Goal: Task Accomplishment & Management: Use online tool/utility

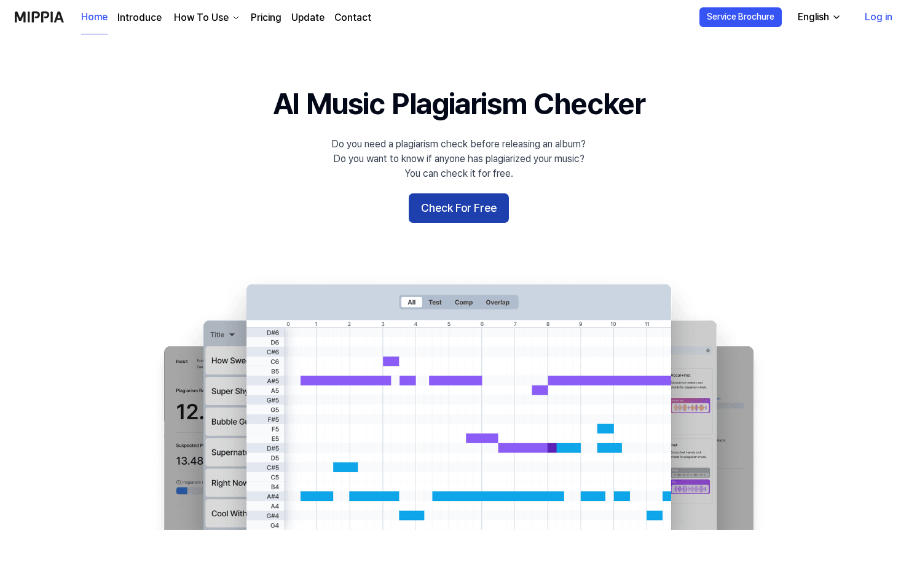
click at [461, 211] on button "Check For Free" at bounding box center [459, 208] width 100 height 29
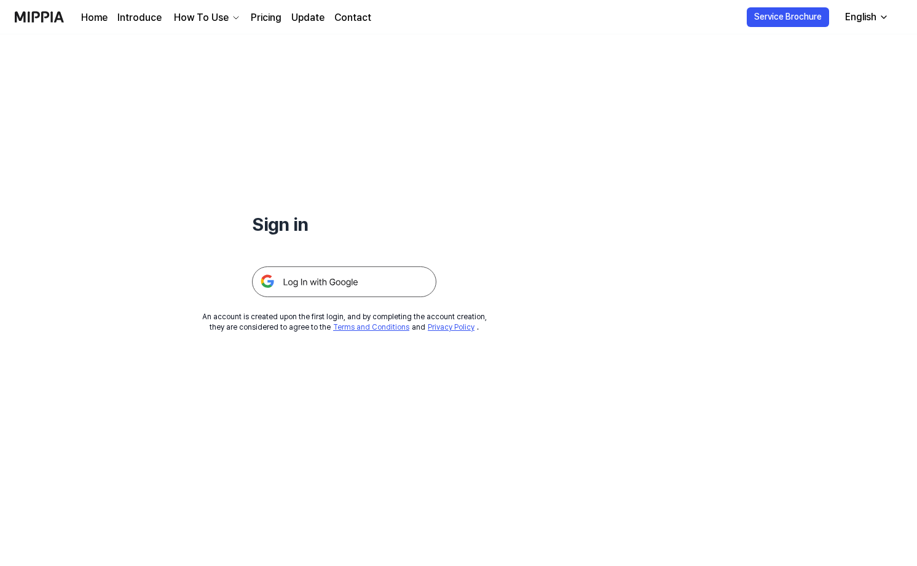
click at [343, 290] on img at bounding box center [344, 282] width 184 height 31
click at [342, 281] on img at bounding box center [344, 282] width 184 height 31
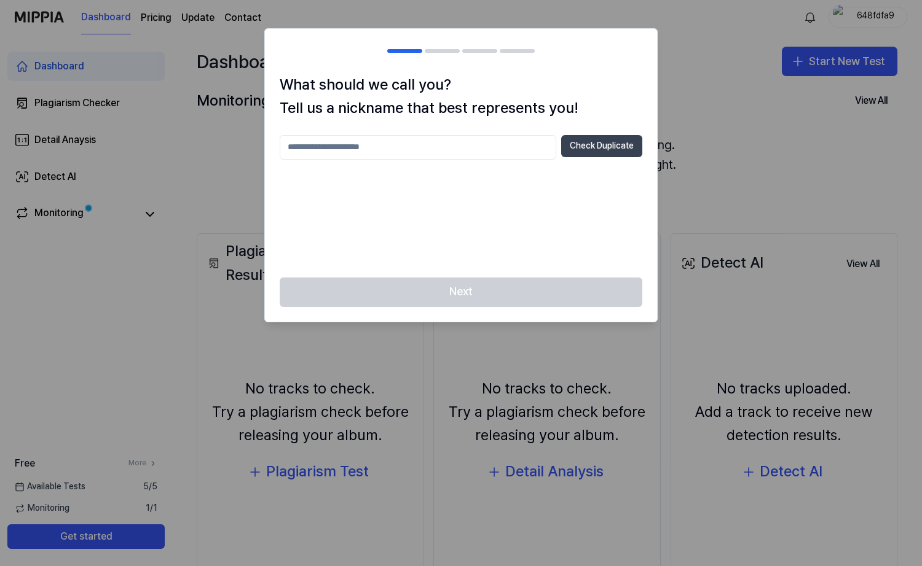
click at [603, 143] on button "Check Duplicate" at bounding box center [601, 146] width 81 height 22
click at [465, 144] on input "text" at bounding box center [418, 147] width 276 height 25
type input "*"
type input "*****"
click at [583, 145] on button "Check Duplicate" at bounding box center [601, 146] width 81 height 22
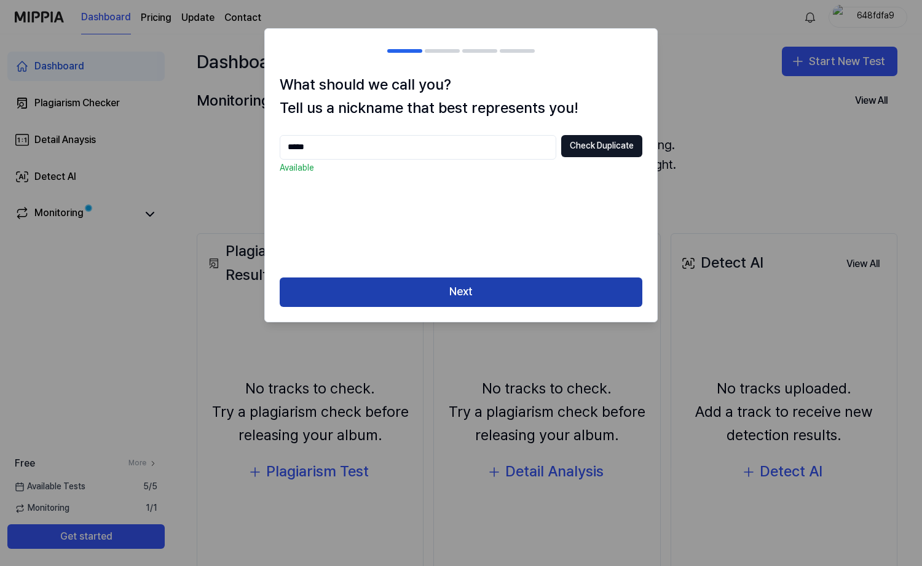
click at [487, 297] on button "Next" at bounding box center [461, 292] width 362 height 29
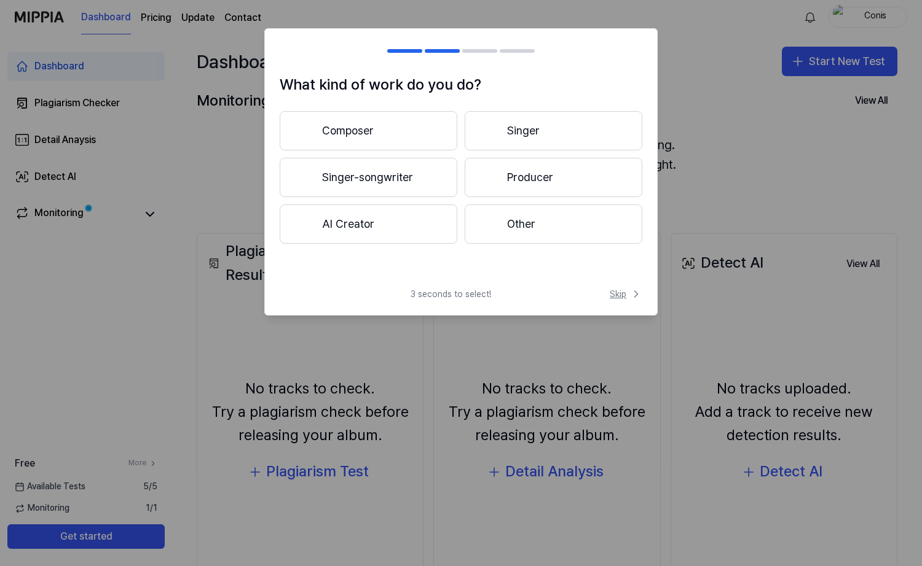
click at [621, 291] on span "Skip" at bounding box center [625, 294] width 33 height 12
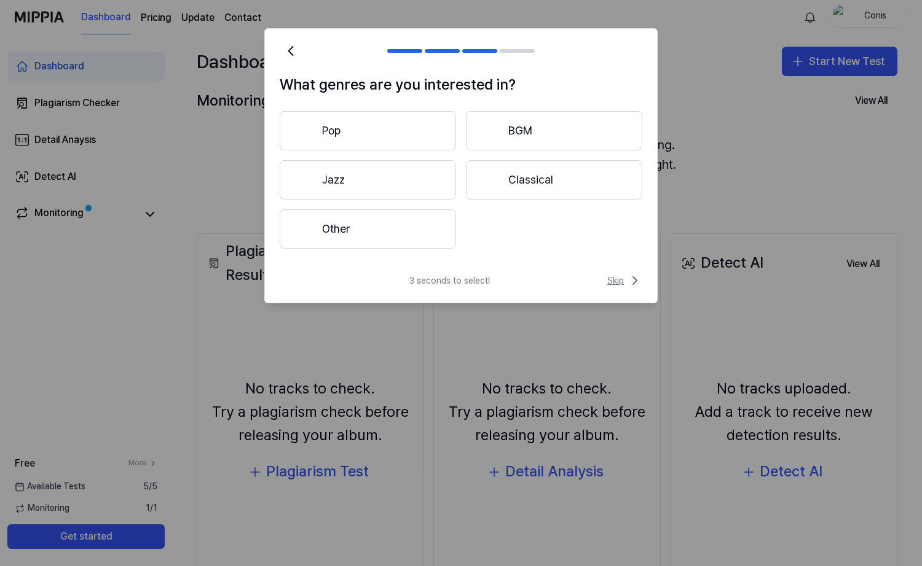
click at [618, 280] on span "Skip" at bounding box center [624, 280] width 35 height 15
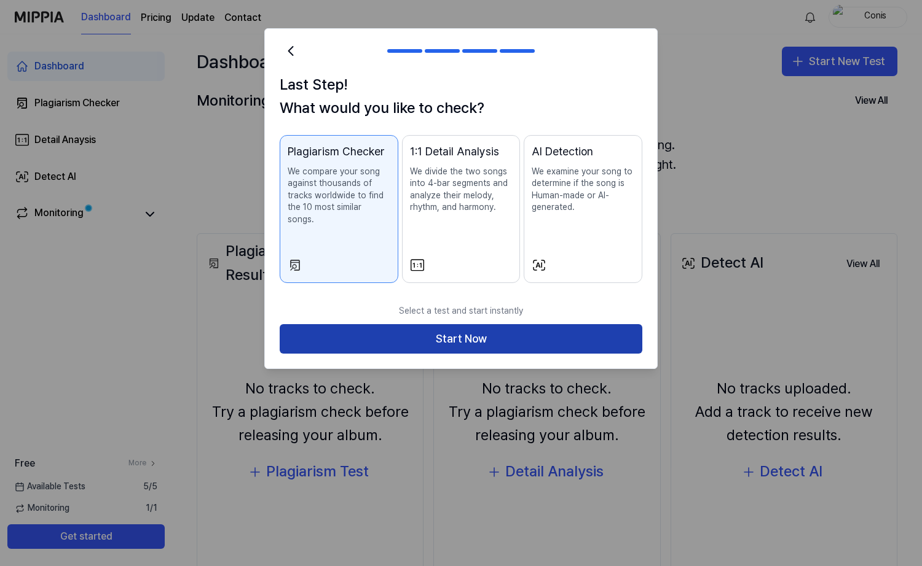
click at [489, 324] on button "Start Now" at bounding box center [461, 338] width 362 height 29
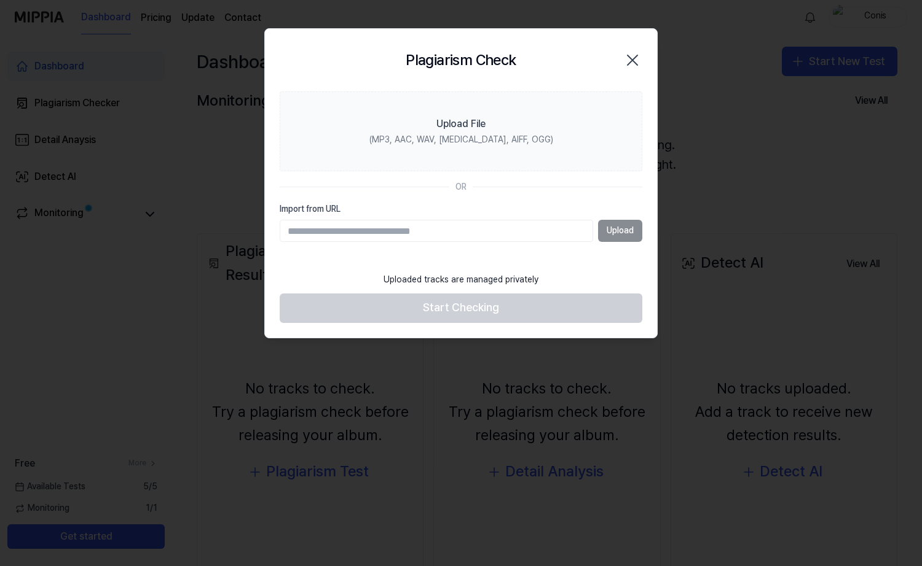
click at [370, 235] on input "Import from URL" at bounding box center [436, 231] width 313 height 22
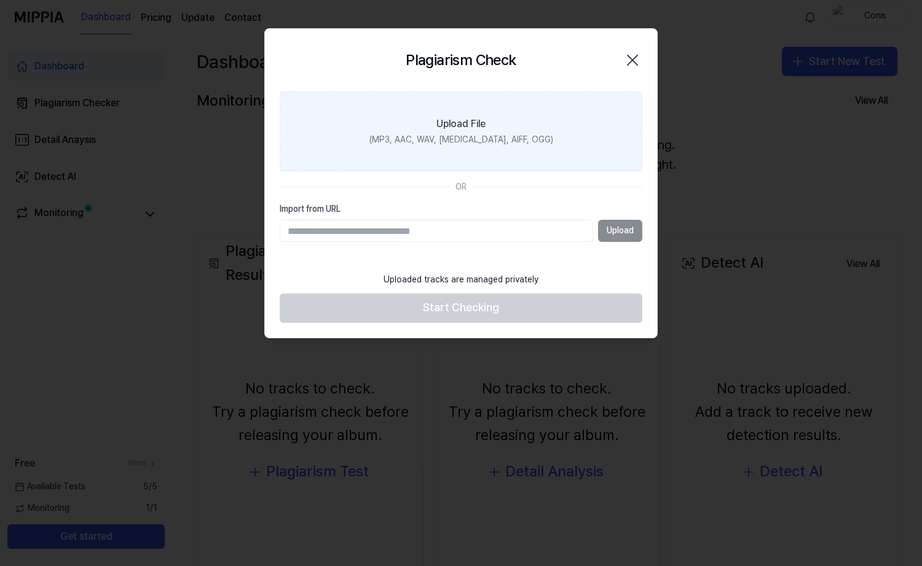
click at [474, 131] on div "Upload File" at bounding box center [460, 124] width 49 height 15
click at [0, 0] on input "Upload File (MP3, AAC, WAV, FLAC, AIFF, OGG)" at bounding box center [0, 0] width 0 height 0
click at [466, 123] on div "Upload File" at bounding box center [460, 124] width 49 height 15
click at [0, 0] on input "Upload File (MP3, AAC, WAV, FLAC, AIFF, OGG)" at bounding box center [0, 0] width 0 height 0
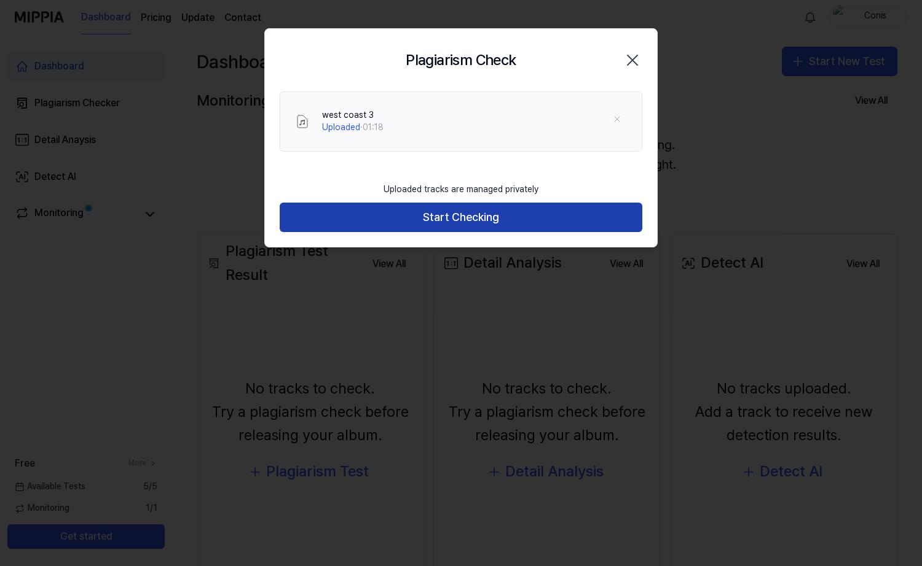
click at [480, 216] on button "Start Checking" at bounding box center [461, 217] width 362 height 29
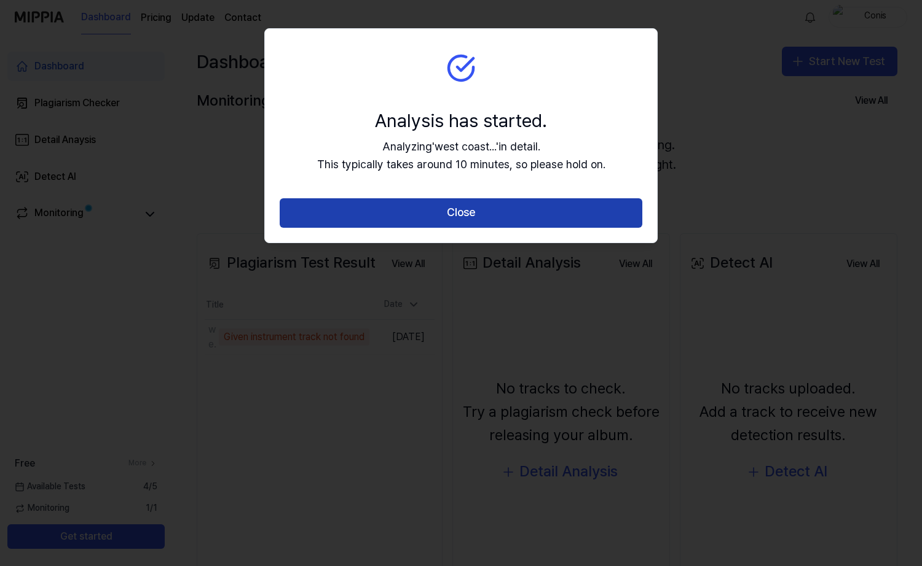
click at [455, 206] on button "Close" at bounding box center [461, 212] width 362 height 29
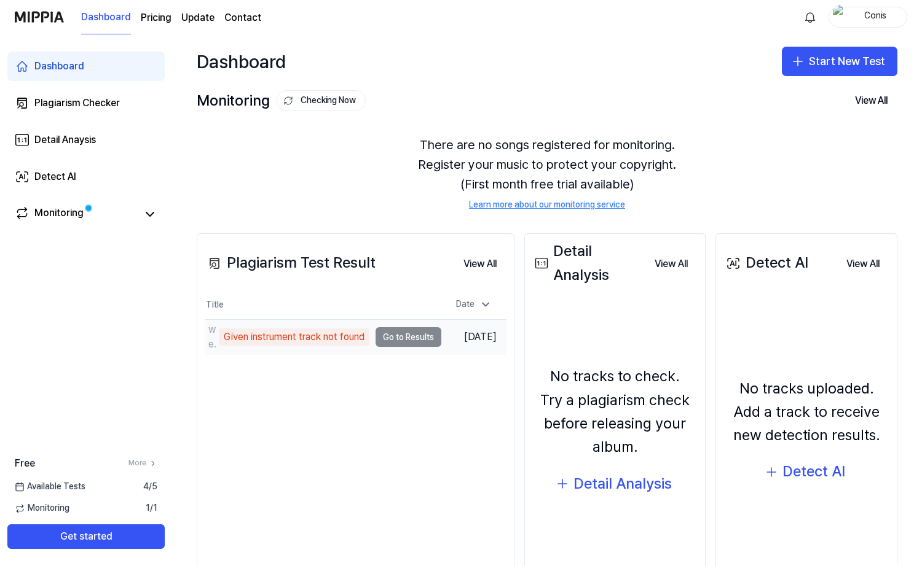
click at [419, 339] on td "west coast 3 Given instrument track not found Go to Results" at bounding box center [323, 337] width 237 height 34
click at [410, 335] on td "west coast 3 Given instrument track not found Go to Results" at bounding box center [323, 337] width 237 height 34
click at [289, 336] on div "Given instrument track not found" at bounding box center [294, 337] width 151 height 17
click at [434, 339] on td "west coast 3 Given instrument track not found Go to Results" at bounding box center [323, 337] width 237 height 34
click at [293, 339] on div "Given instrument track not found" at bounding box center [294, 337] width 151 height 17
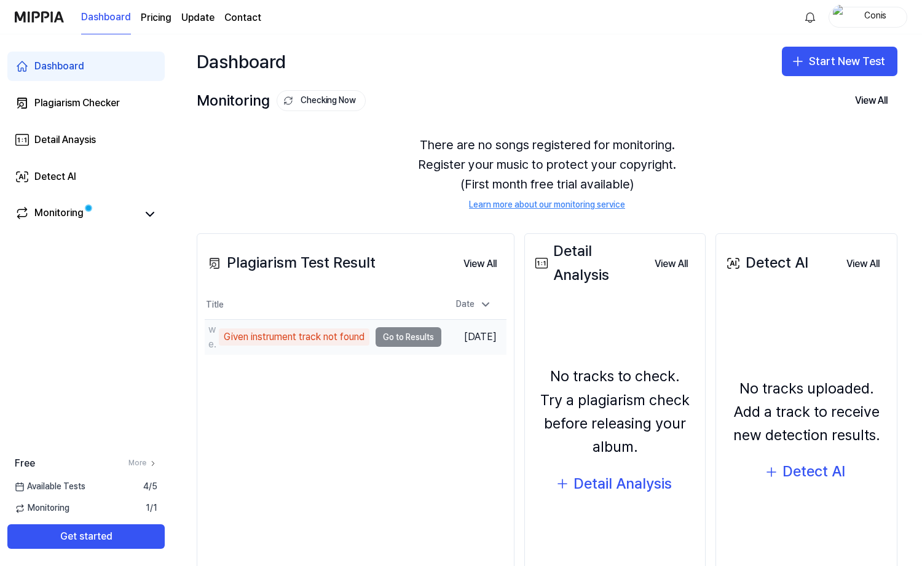
click at [361, 331] on div "Given instrument track not found" at bounding box center [294, 337] width 151 height 17
drag, startPoint x: 357, startPoint y: 335, endPoint x: 432, endPoint y: 345, distance: 75.6
click at [359, 337] on div "Given instrument track not found" at bounding box center [294, 337] width 151 height 17
click at [425, 331] on td "west coast 3 Given instrument track not found Go to Results" at bounding box center [323, 337] width 237 height 34
click at [420, 335] on td "west coast 3 Given instrument track not found Go to Results" at bounding box center [323, 337] width 237 height 34
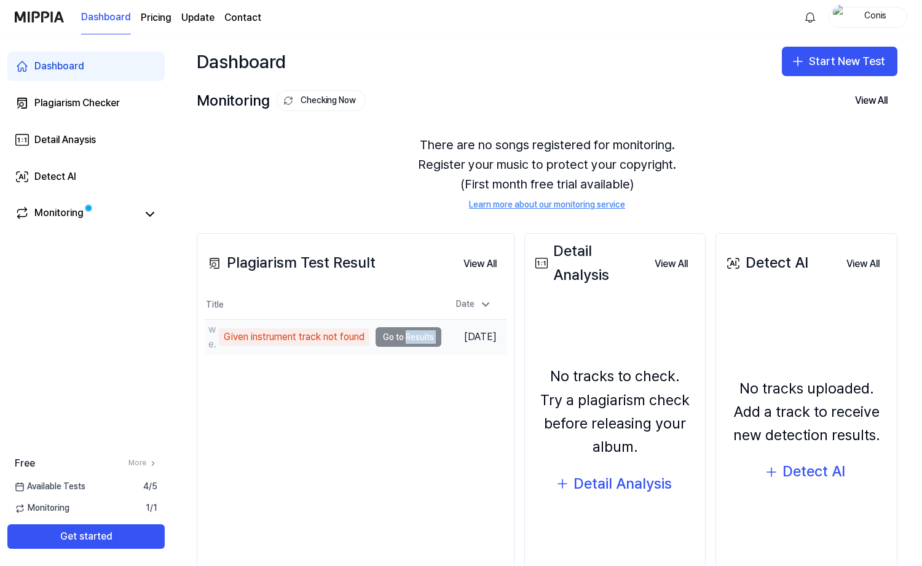
click at [420, 335] on td "west coast 3 Given instrument track not found Go to Results" at bounding box center [323, 337] width 237 height 34
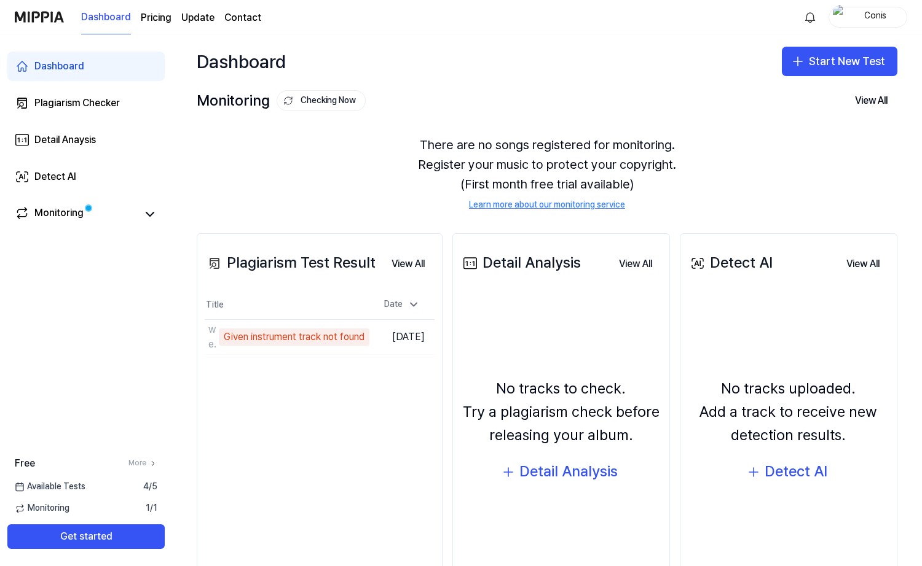
drag, startPoint x: 420, startPoint y: 335, endPoint x: 393, endPoint y: 376, distance: 49.1
click at [393, 376] on div "Plagiarism Test Result View All Plagiarism Test Result Title Date west coast 3 …" at bounding box center [320, 423] width 246 height 380
click at [96, 533] on button "Get started" at bounding box center [85, 537] width 157 height 25
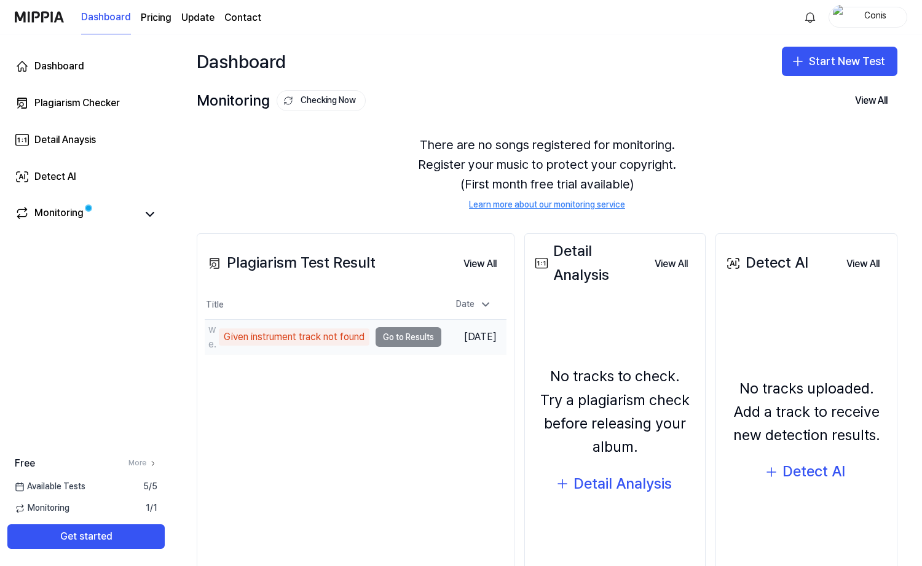
click at [396, 336] on td "west coast 3 Given instrument track not found Go to Results" at bounding box center [323, 337] width 237 height 34
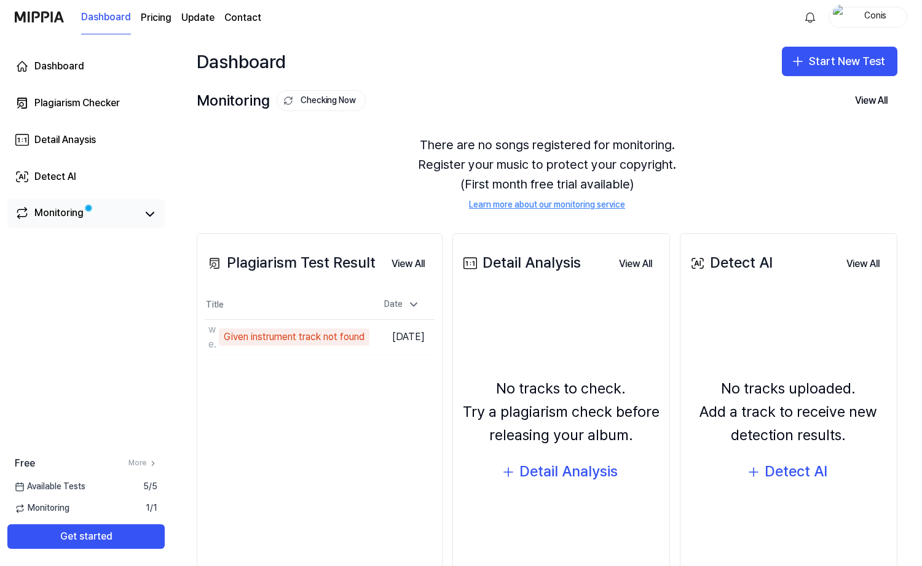
click at [77, 214] on div "Monitoring" at bounding box center [58, 214] width 49 height 17
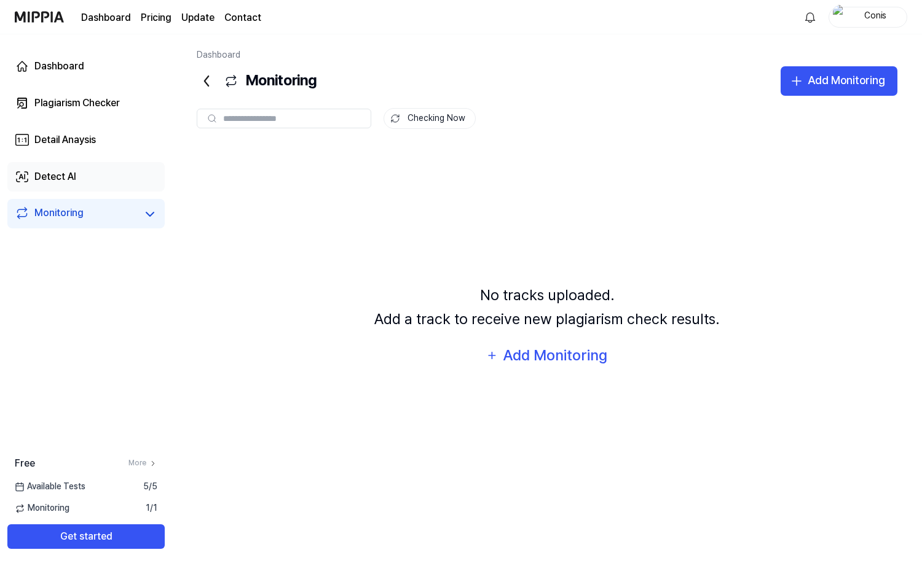
click at [74, 184] on link "Detect AI" at bounding box center [85, 176] width 157 height 29
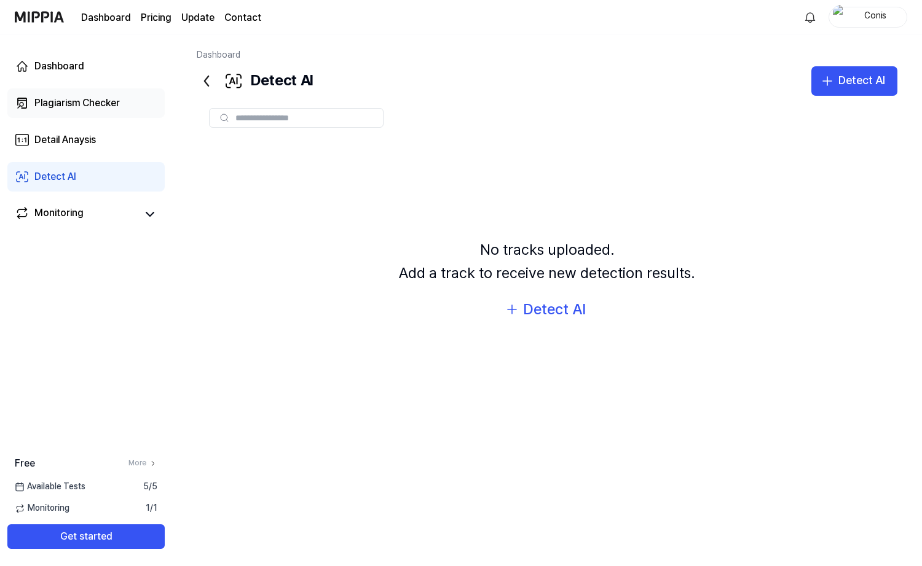
click at [85, 103] on div "Plagiarism Checker" at bounding box center [76, 103] width 85 height 15
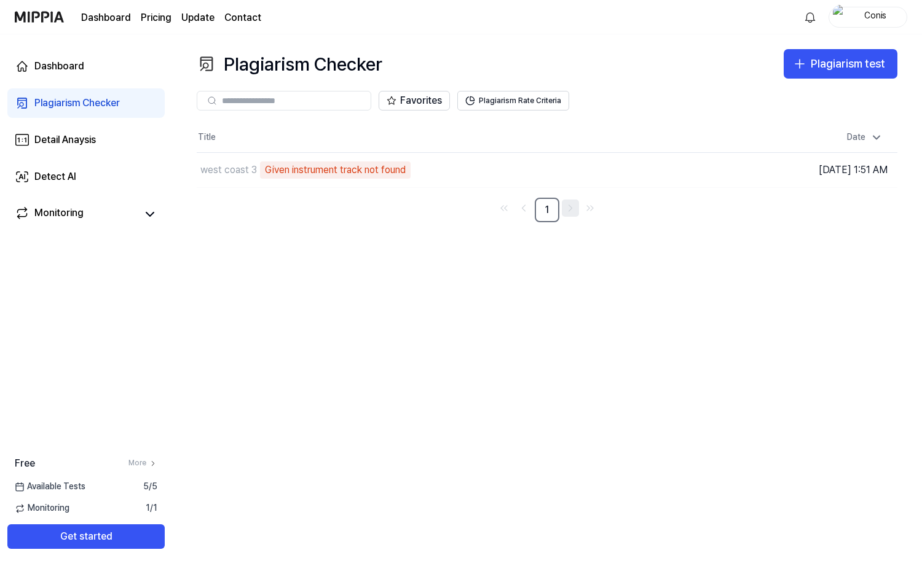
click at [565, 208] on icon "Go to next page" at bounding box center [570, 208] width 12 height 15
click at [541, 208] on link "1" at bounding box center [546, 210] width 25 height 25
click at [432, 257] on div "Plagiarism Checker Plagiarism test Plagiarism Checker Detail Analysis Detect AI…" at bounding box center [547, 300] width 750 height 532
click at [851, 62] on div "Plagiarism test" at bounding box center [847, 64] width 74 height 18
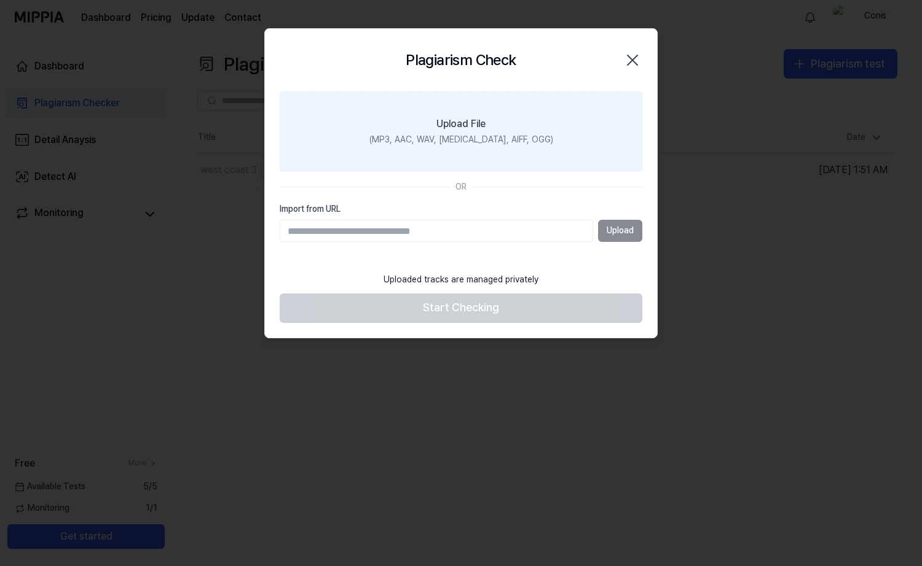
click at [478, 143] on div "(MP3, AAC, WAV, FLAC, AIFF, OGG)" at bounding box center [461, 140] width 184 height 12
click at [0, 0] on input "Upload File (MP3, AAC, WAV, FLAC, AIFF, OGG)" at bounding box center [0, 0] width 0 height 0
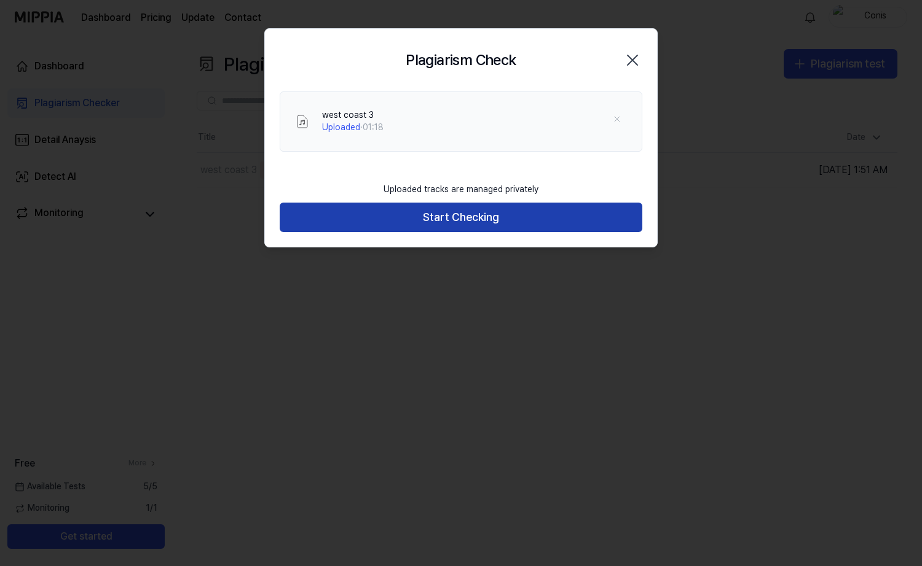
click at [453, 219] on button "Start Checking" at bounding box center [461, 217] width 362 height 29
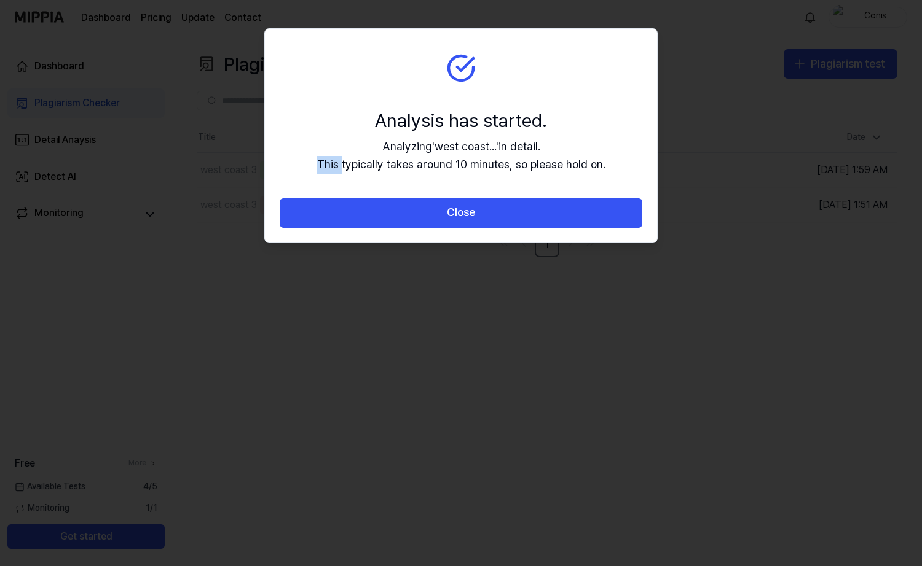
drag, startPoint x: 317, startPoint y: 165, endPoint x: 344, endPoint y: 169, distance: 27.3
click at [344, 169] on section "Analysis has started. Analyzing ' west coast... ' in detail. This typically tak…" at bounding box center [461, 114] width 392 height 170
drag, startPoint x: 344, startPoint y: 169, endPoint x: 437, endPoint y: 182, distance: 94.3
click at [437, 182] on section "Analysis has started. Analyzing ' west coast... ' in detail. This typically tak…" at bounding box center [461, 114] width 392 height 170
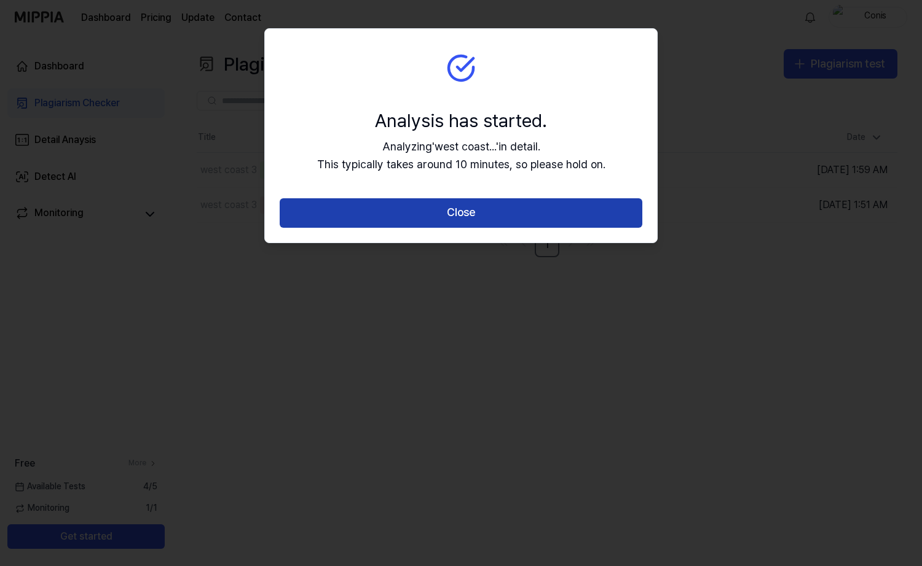
click at [469, 215] on button "Close" at bounding box center [461, 212] width 362 height 29
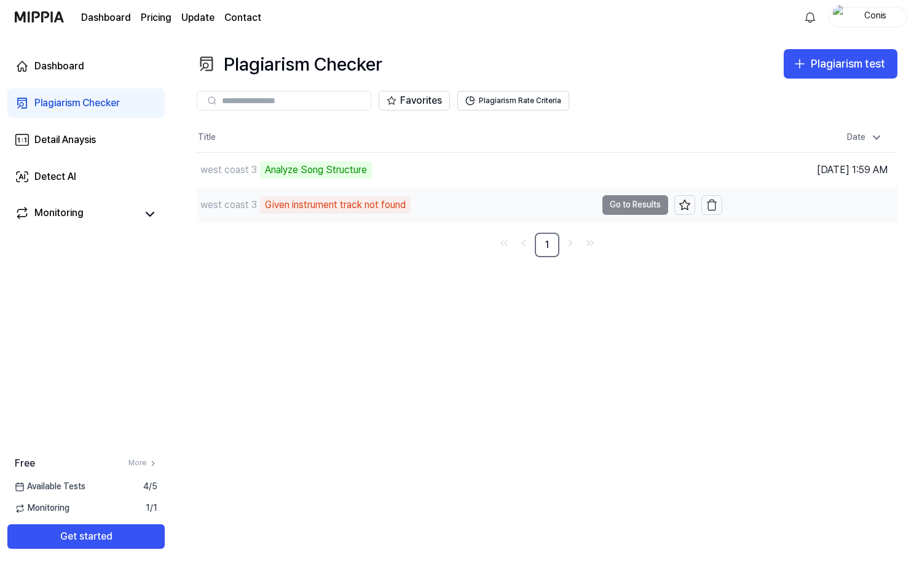
click at [626, 203] on td "west coast 3 Given instrument track not found Go to Results" at bounding box center [459, 205] width 525 height 34
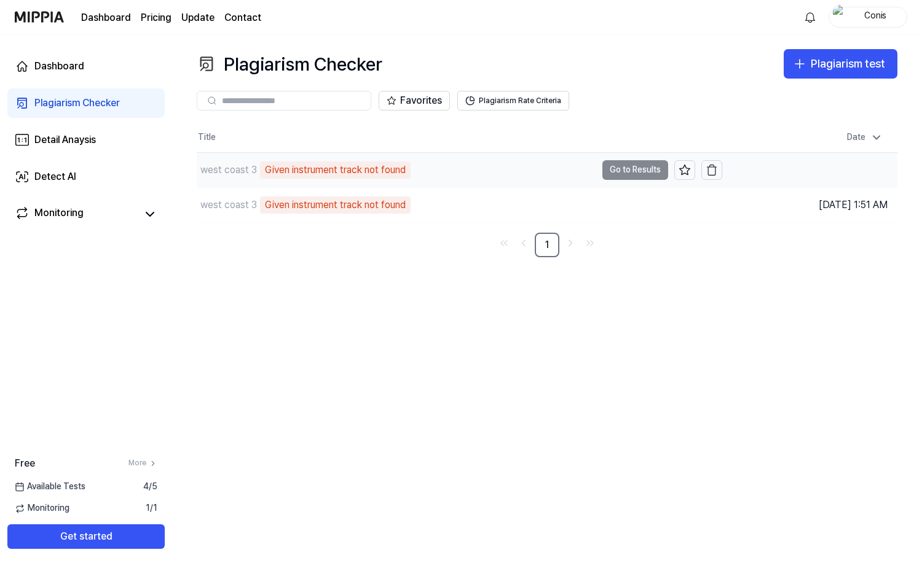
click at [643, 171] on td "west coast 3 Given instrument track not found Go to Results" at bounding box center [459, 170] width 525 height 34
click at [637, 171] on td "west coast 3 Given instrument track not found Go to Results" at bounding box center [459, 170] width 525 height 34
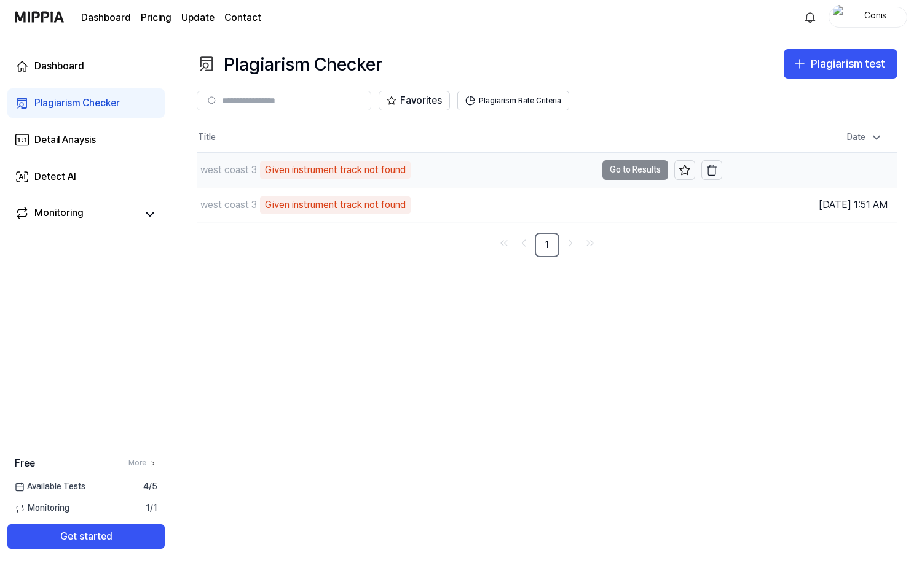
drag, startPoint x: 637, startPoint y: 171, endPoint x: 503, endPoint y: 173, distance: 134.6
click at [510, 172] on div "west coast 3 Given instrument track not found" at bounding box center [396, 170] width 399 height 34
click at [112, 146] on link "Detail Anaysis" at bounding box center [85, 139] width 157 height 29
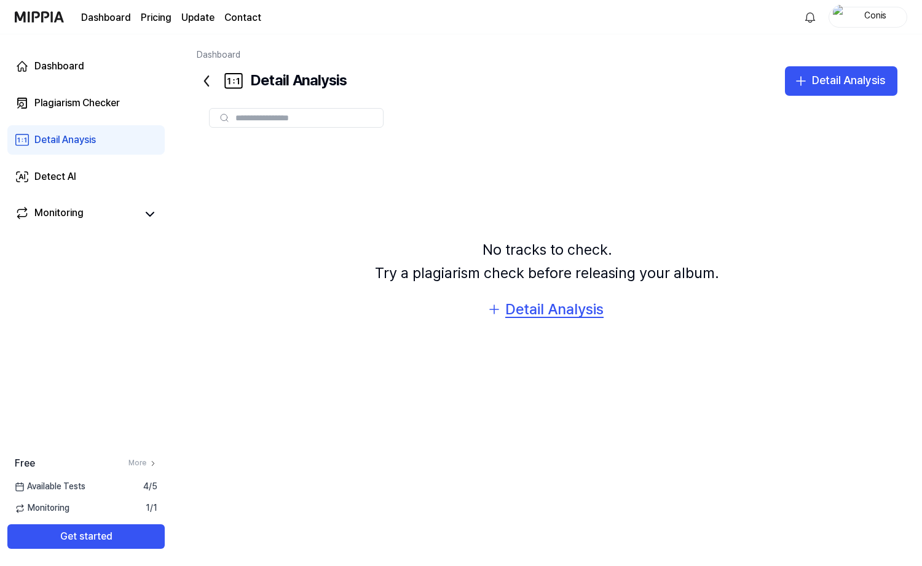
click at [542, 311] on div "Detail Analysis" at bounding box center [554, 309] width 98 height 23
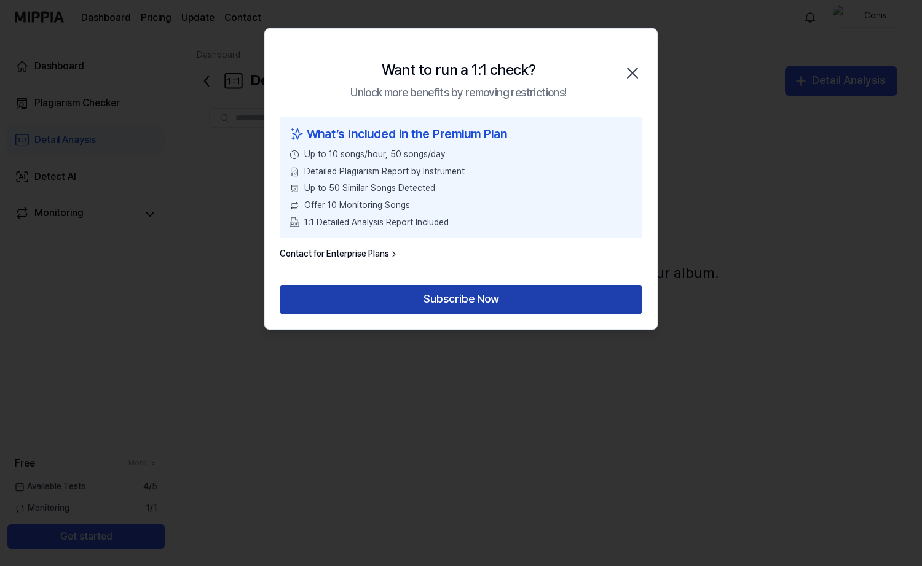
click at [421, 300] on button "Subscribe Now" at bounding box center [461, 299] width 362 height 29
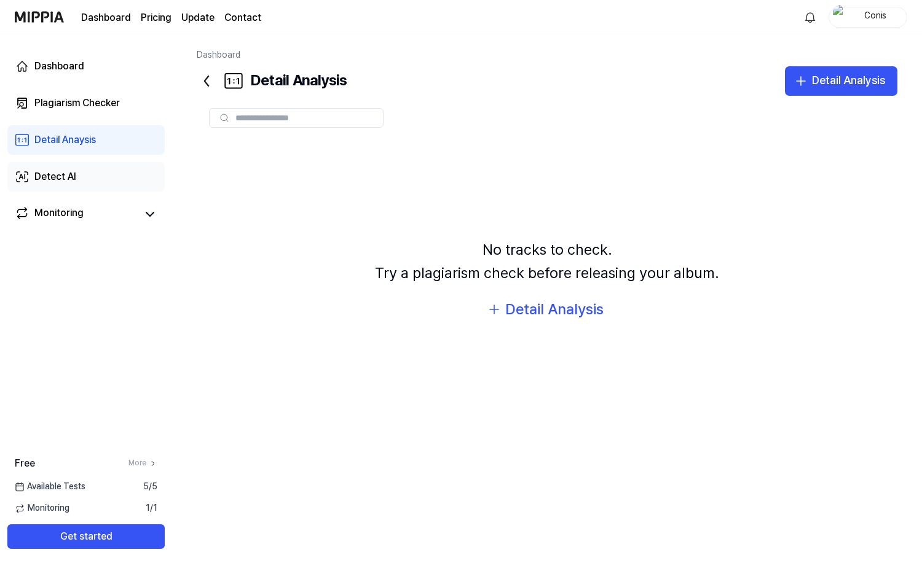
click at [77, 177] on link "Detect AI" at bounding box center [85, 176] width 157 height 29
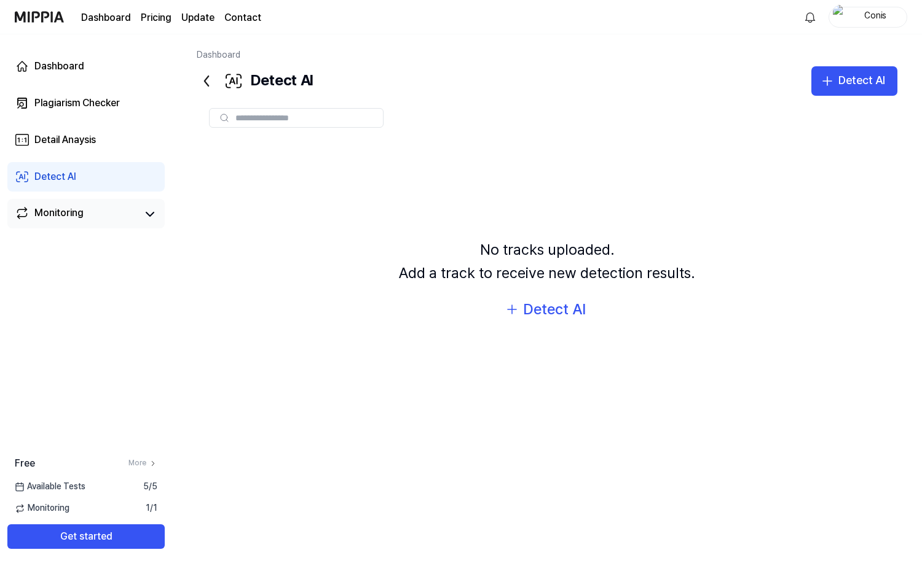
click at [69, 217] on div "Monitoring" at bounding box center [58, 214] width 49 height 17
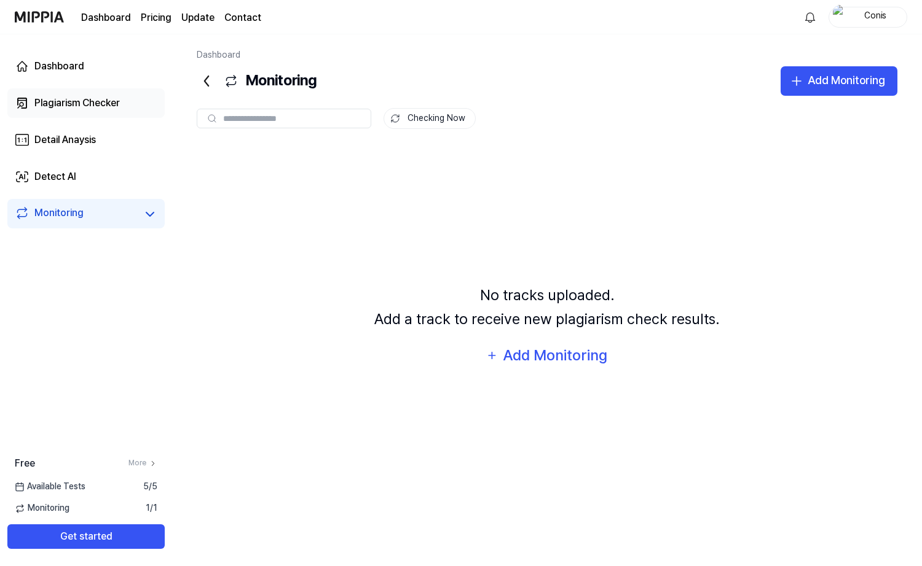
click at [102, 111] on link "Plagiarism Checker" at bounding box center [85, 102] width 157 height 29
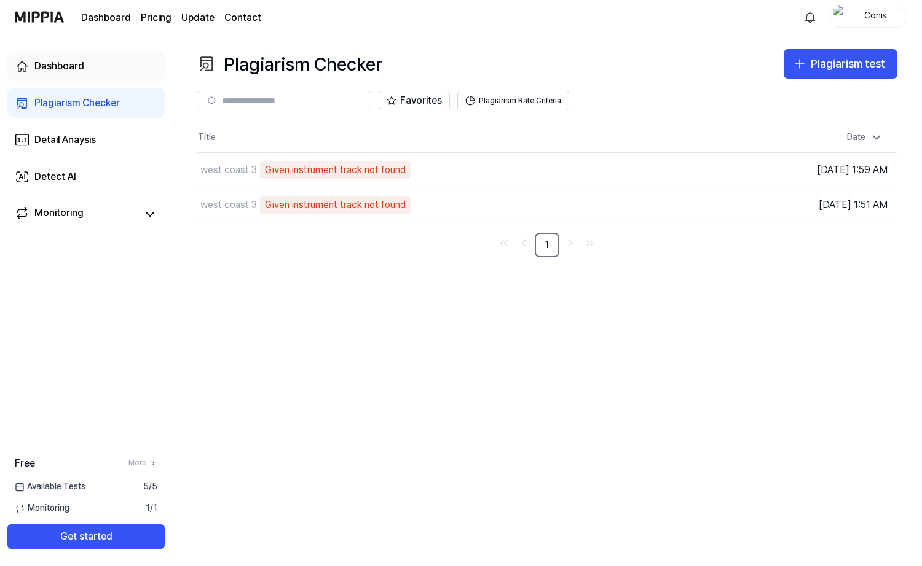
click at [84, 70] on link "Dashboard" at bounding box center [85, 66] width 157 height 29
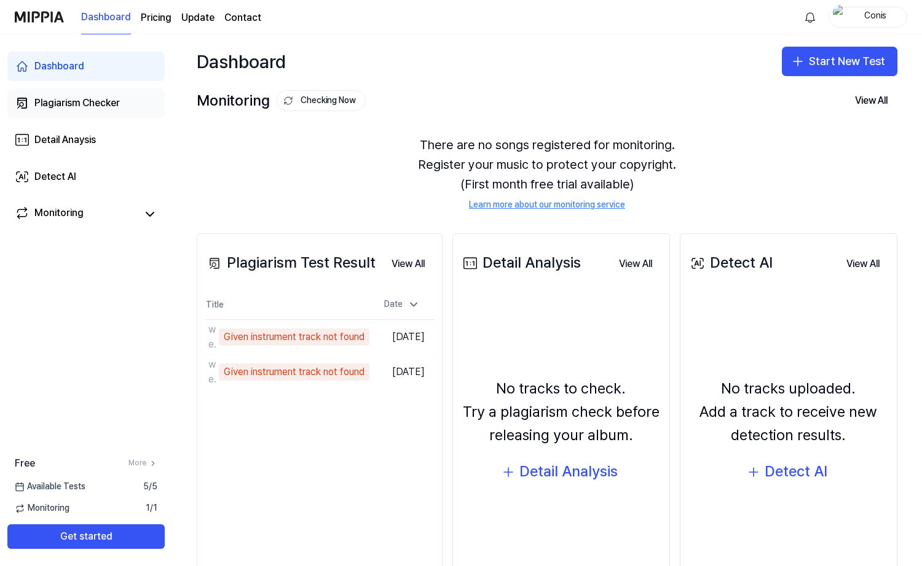
click at [98, 111] on link "Plagiarism Checker" at bounding box center [85, 102] width 157 height 29
